Goal: Task Accomplishment & Management: Manage account settings

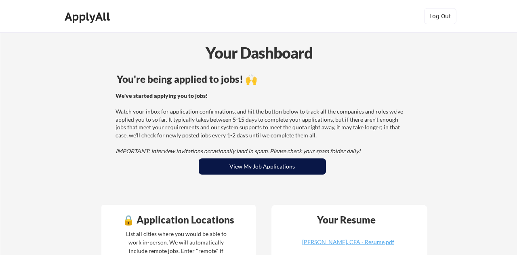
click at [261, 166] on button "View My Job Applications" at bounding box center [262, 166] width 127 height 16
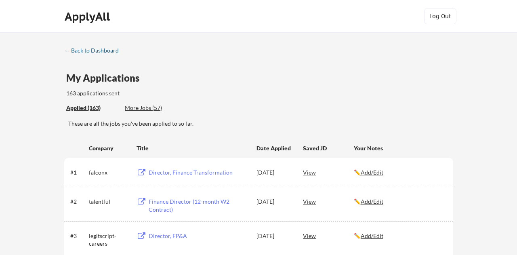
click at [95, 53] on div "← Back to Dashboard" at bounding box center [94, 51] width 61 height 6
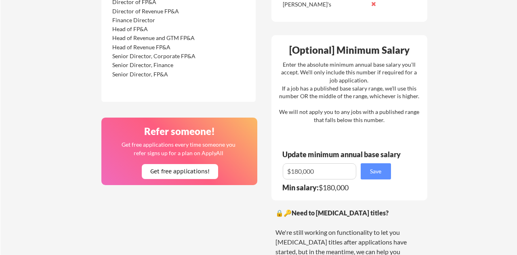
scroll to position [554, 0]
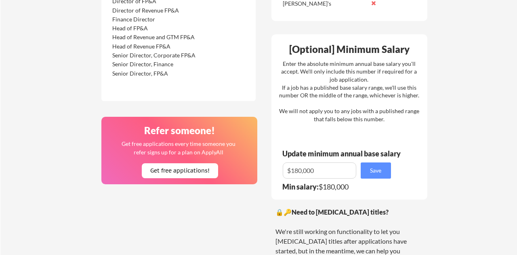
click at [298, 171] on input "input" at bounding box center [320, 170] width 74 height 16
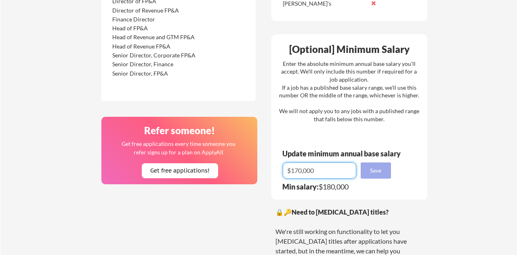
scroll to position [559, 0]
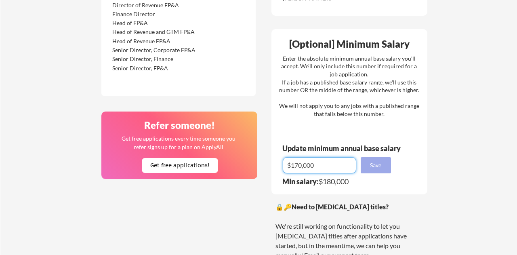
type input "$170,000"
click at [372, 164] on button "Save" at bounding box center [376, 165] width 30 height 16
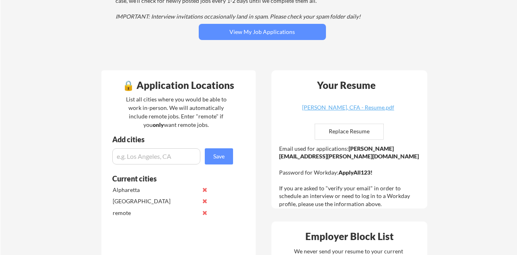
scroll to position [0, 0]
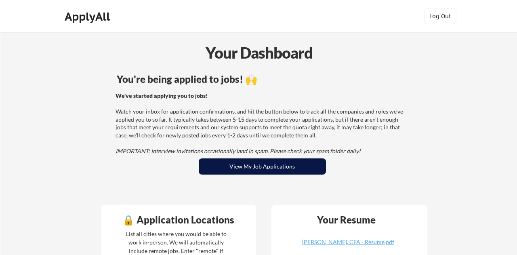
click at [279, 169] on button "View My Job Applications" at bounding box center [262, 166] width 127 height 16
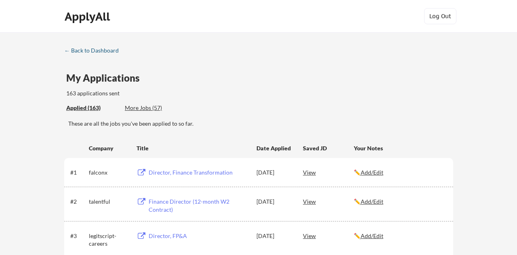
click at [102, 52] on div "← Back to Dashboard" at bounding box center [94, 51] width 61 height 6
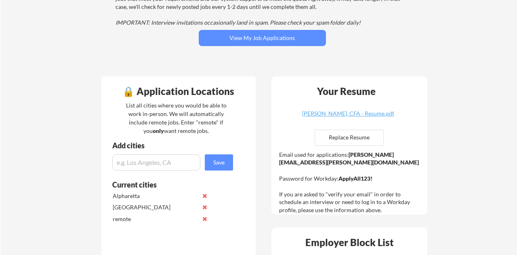
scroll to position [129, 0]
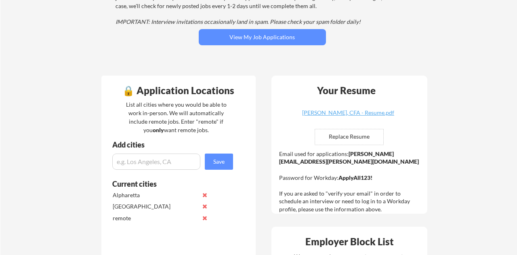
click at [357, 174] on strong "ApplyAll123!" at bounding box center [355, 177] width 34 height 7
copy strong "ApplyAll123!"
